Goal: Go to known website: Go to known website

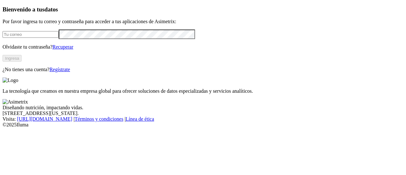
type input "[PERSON_NAME][EMAIL_ADDRESS][PERSON_NAME][DOMAIN_NAME]"
click at [22, 62] on button "Ingresa" at bounding box center [12, 58] width 19 height 7
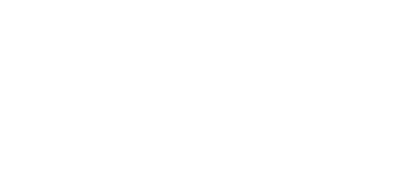
click at [16, 14] on icon at bounding box center [13, 130] width 20 height 254
